Goal: Information Seeking & Learning: Learn about a topic

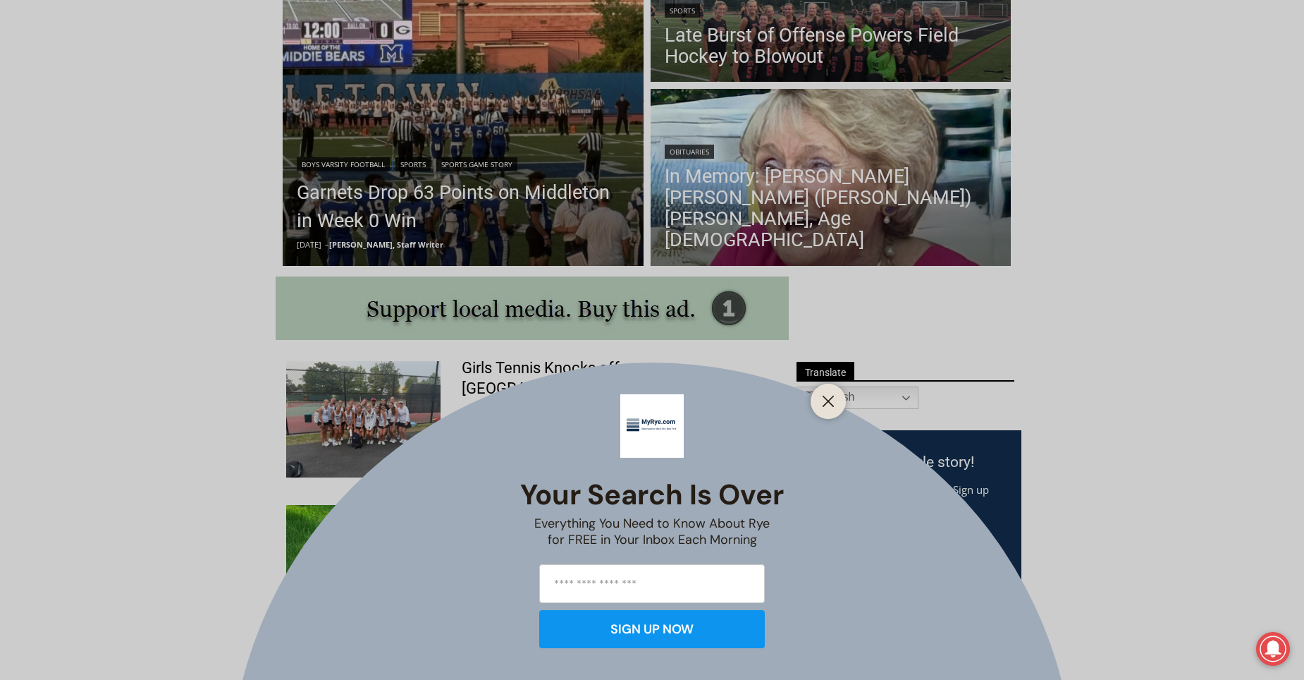
scroll to position [493, 0]
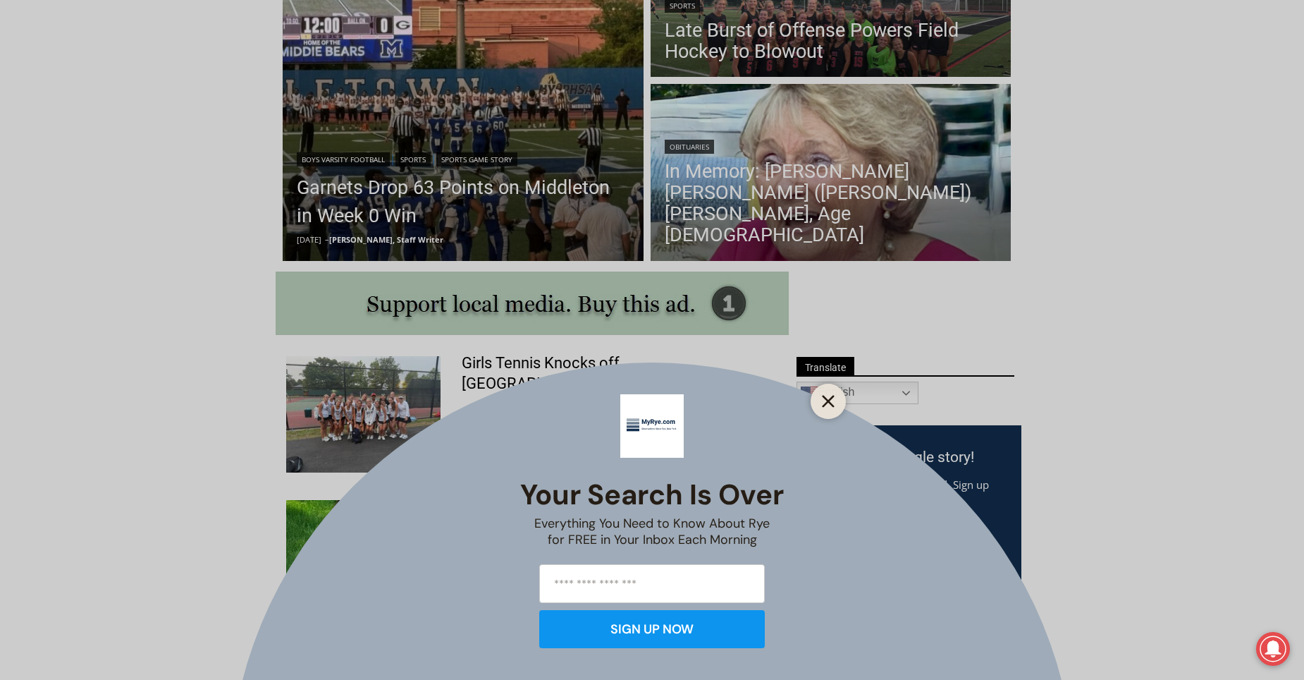
click at [828, 398] on icon "Close" at bounding box center [828, 401] width 13 height 13
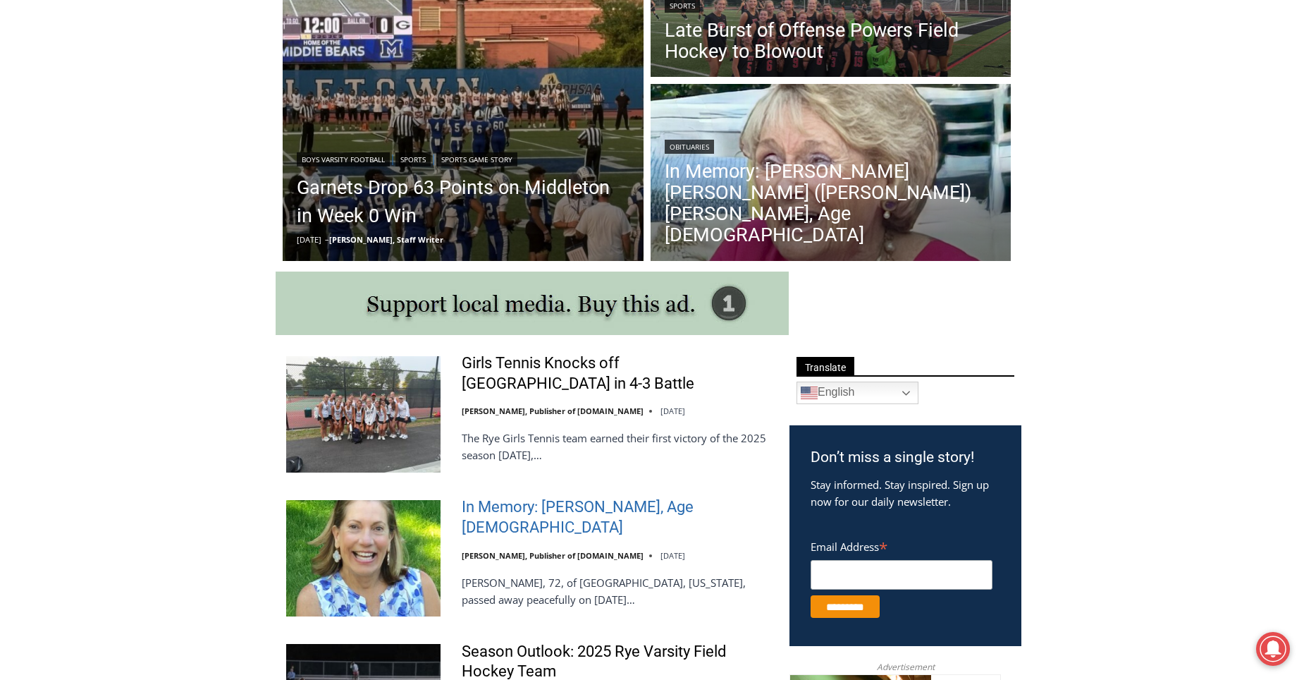
click at [539, 512] on link "In Memory: Maryanne Bardwil Lynch, Age 72" at bounding box center [616, 517] width 309 height 40
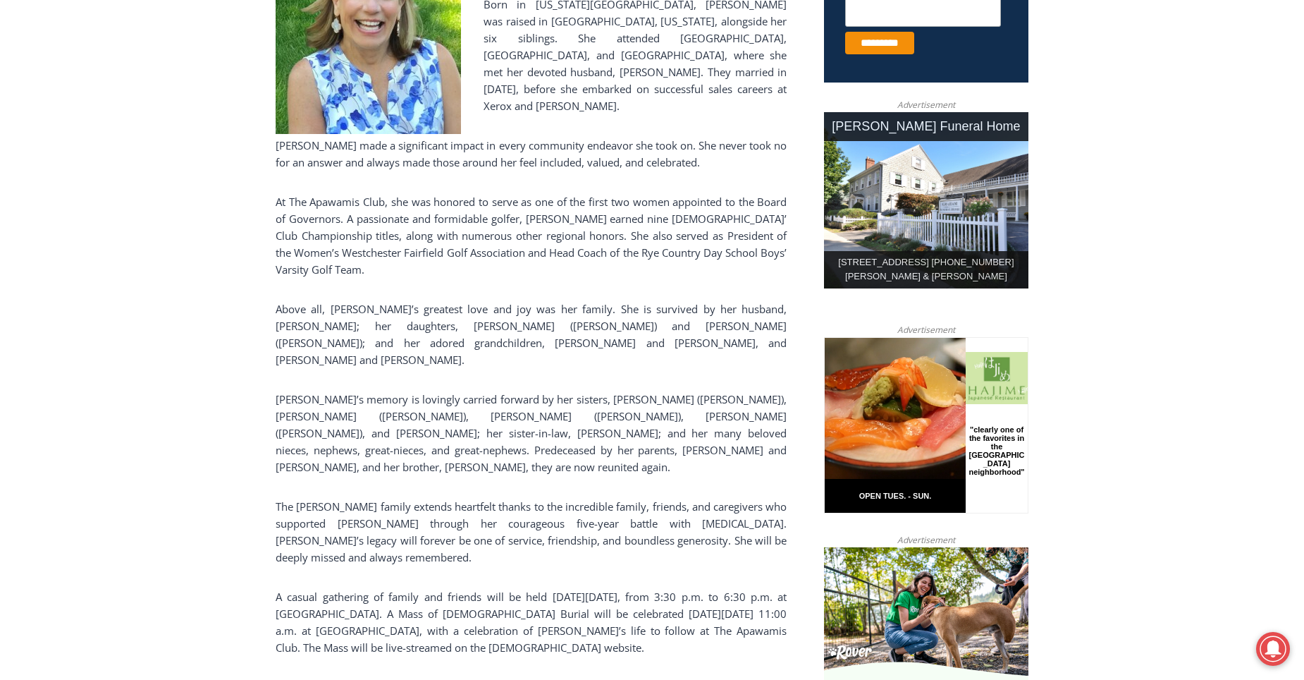
scroll to position [705, 0]
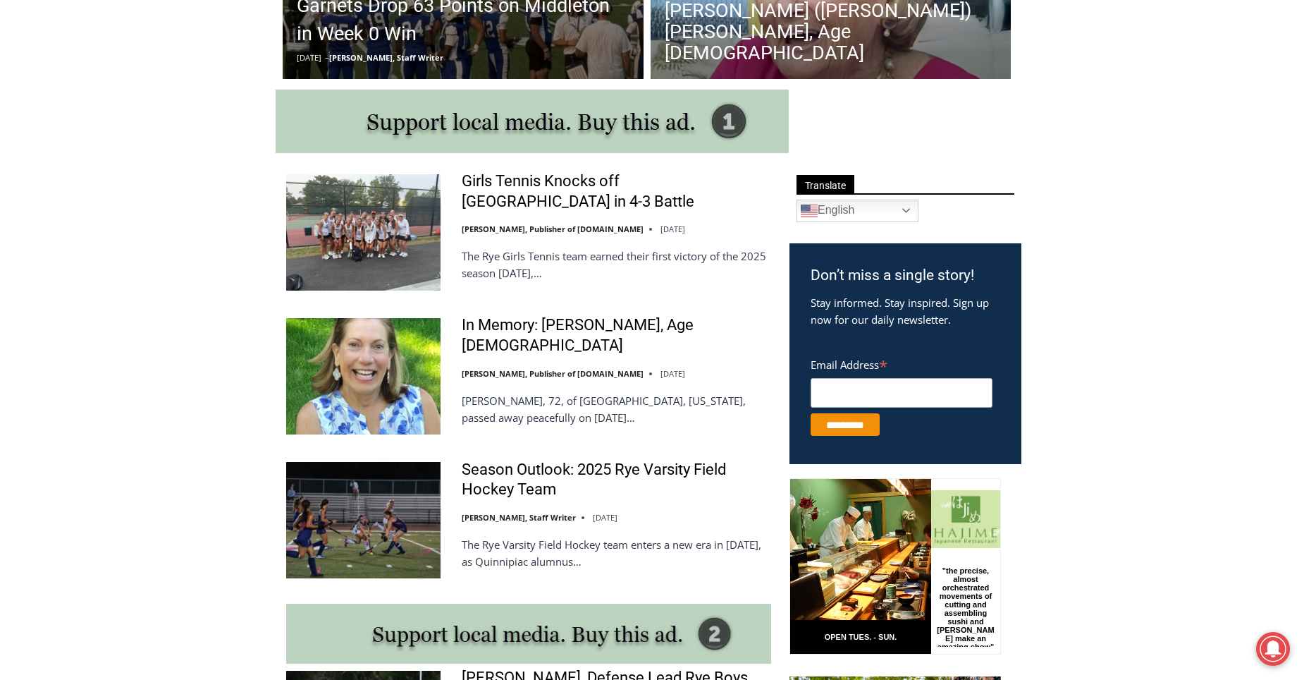
scroll to position [493, 0]
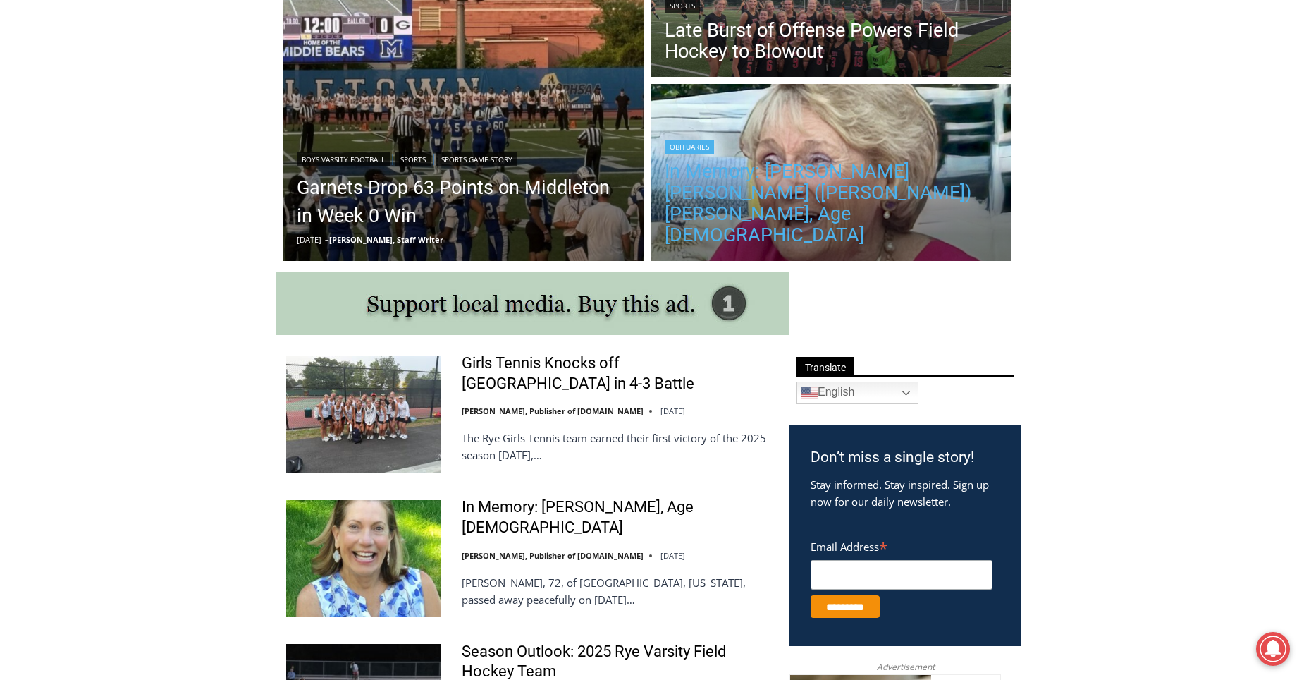
click at [818, 211] on link "In Memory: [PERSON_NAME] [PERSON_NAME] ([PERSON_NAME]) [PERSON_NAME], Age [DEMO…" at bounding box center [831, 203] width 333 height 85
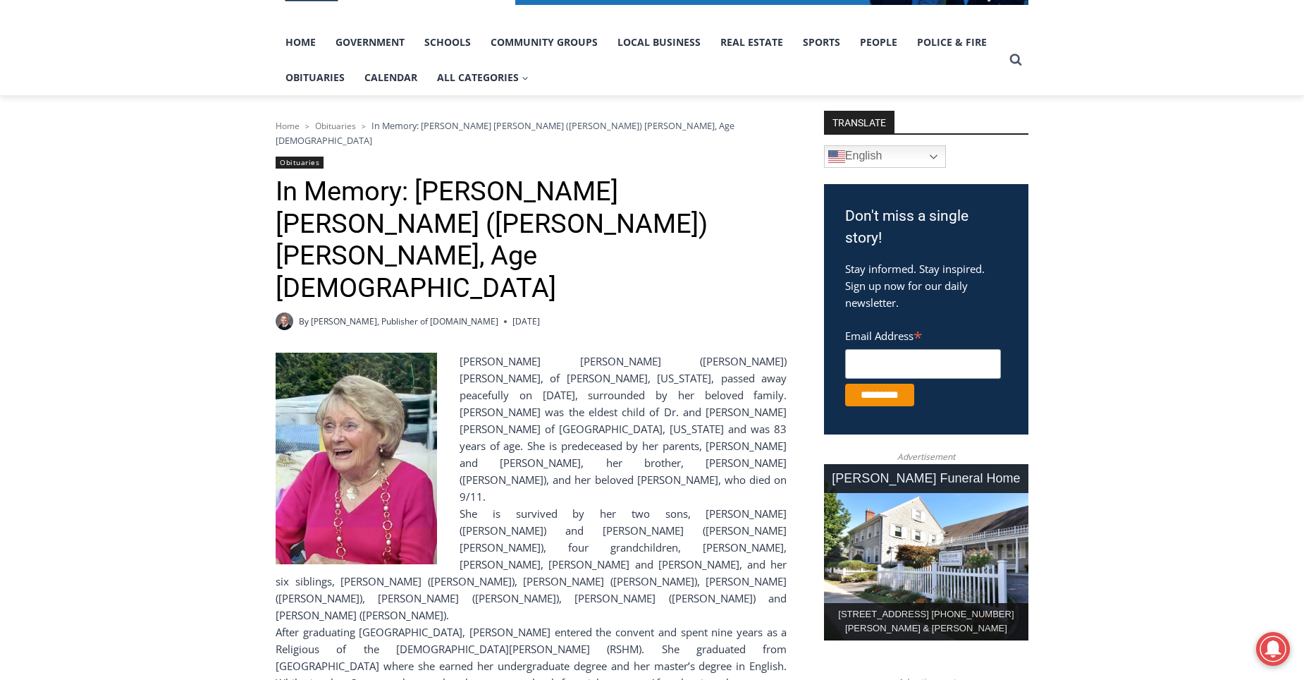
scroll to position [564, 0]
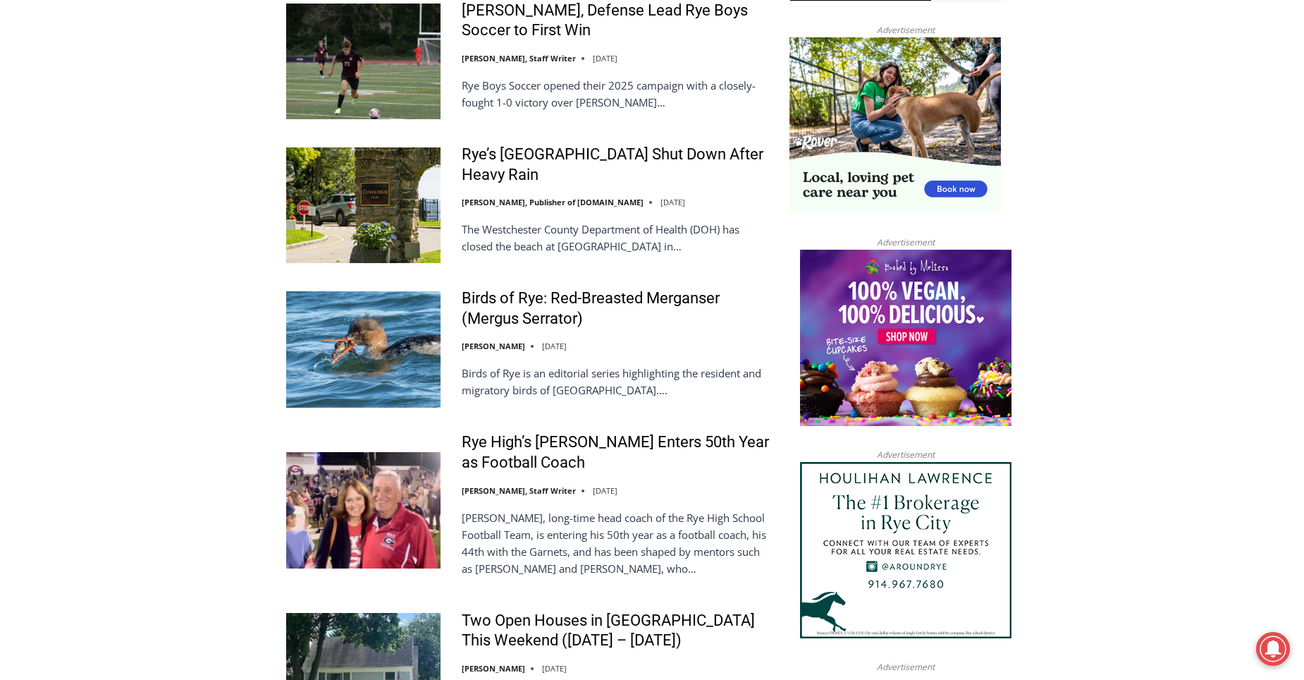
scroll to position [1551, 0]
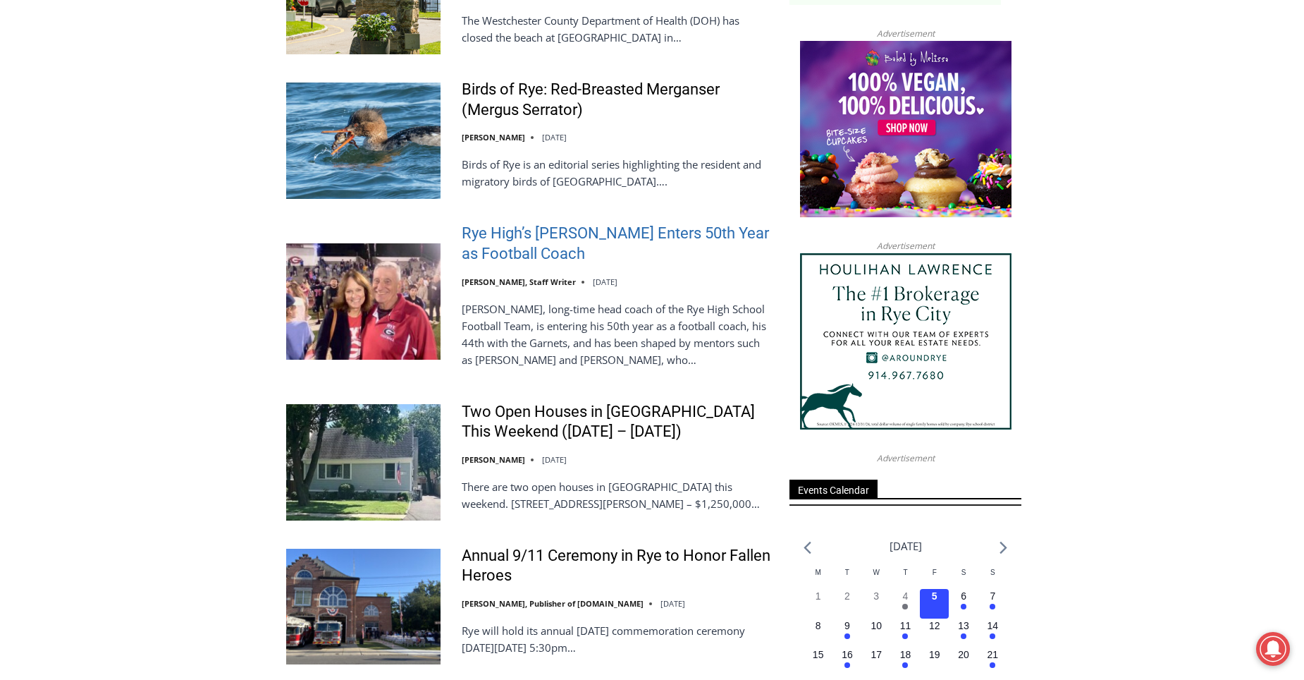
click at [511, 223] on link "Rye High’s [PERSON_NAME] Enters 50th Year as Football Coach" at bounding box center [616, 243] width 309 height 40
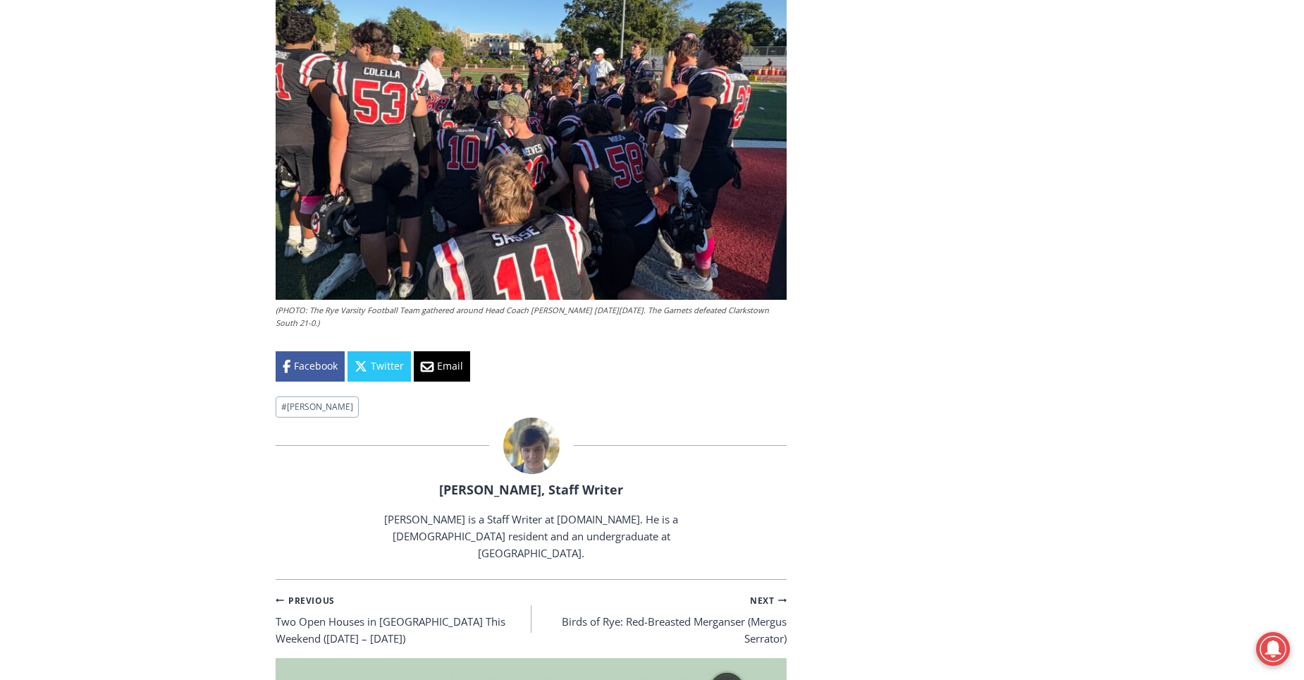
scroll to position [4554, 0]
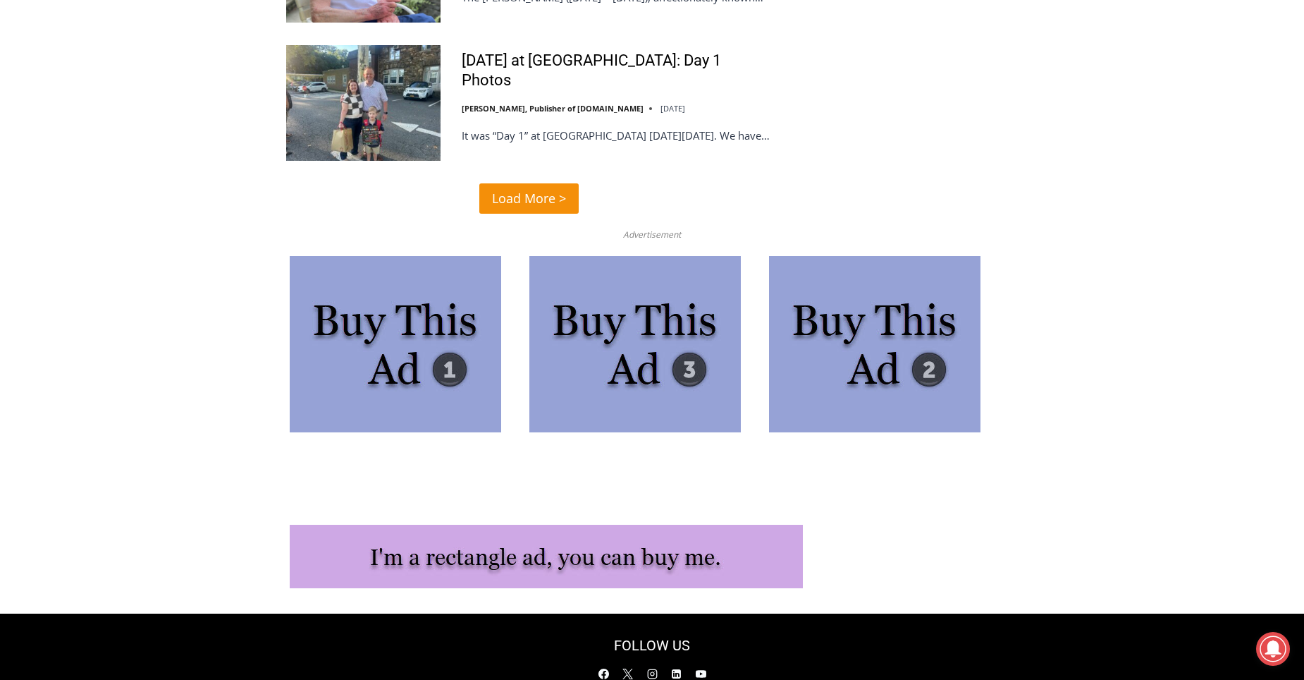
scroll to position [3696, 0]
